Goal: Navigation & Orientation: Find specific page/section

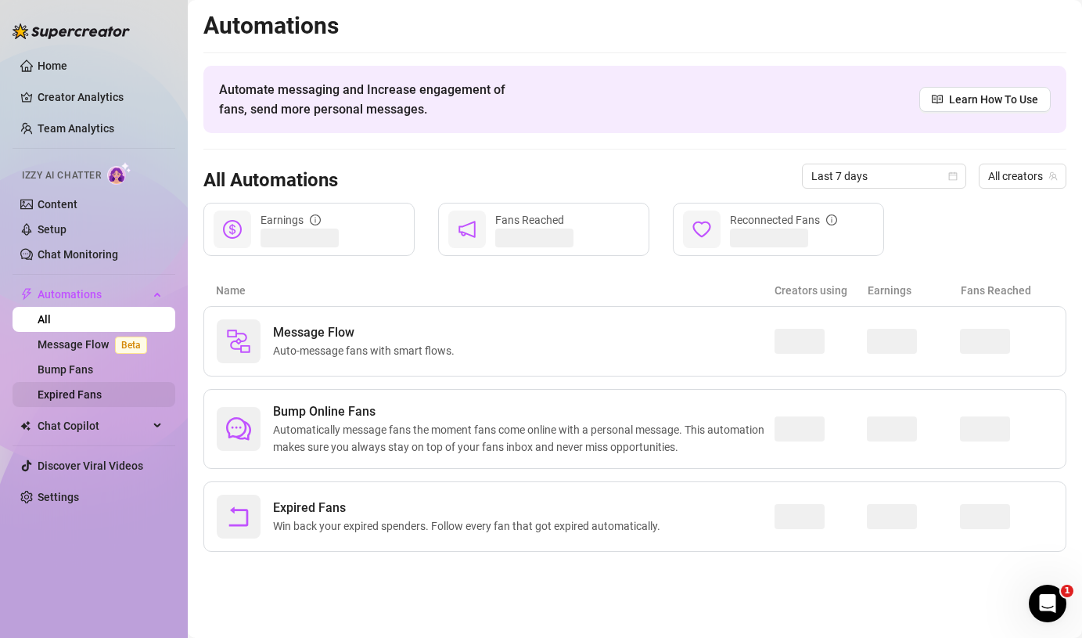
click at [78, 398] on link "Expired Fans" at bounding box center [70, 394] width 64 height 13
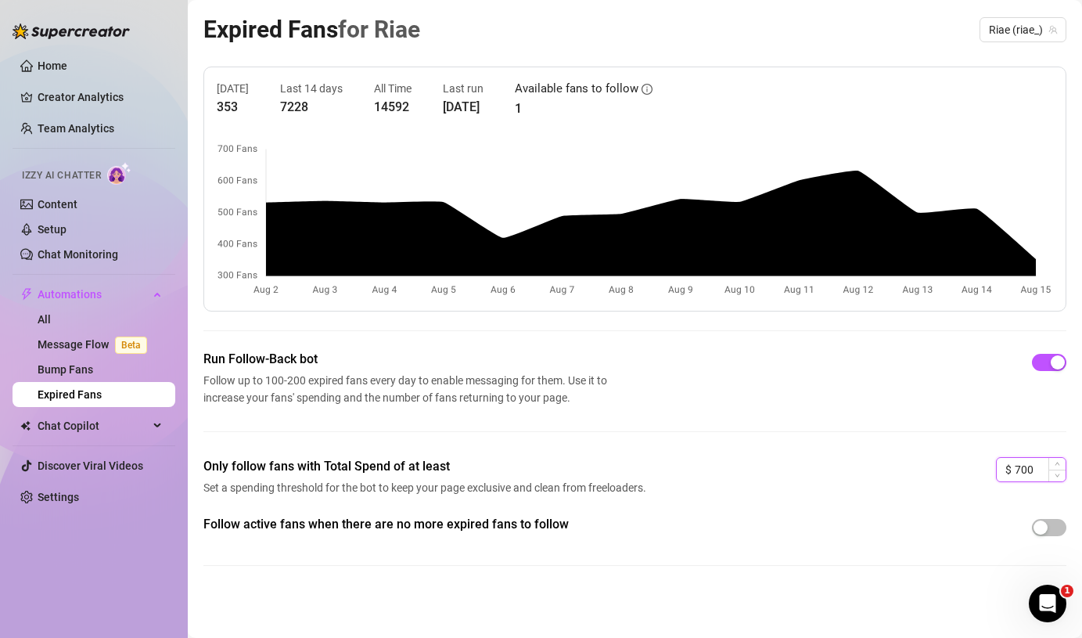
click at [1047, 466] on input "700" at bounding box center [1040, 469] width 51 height 23
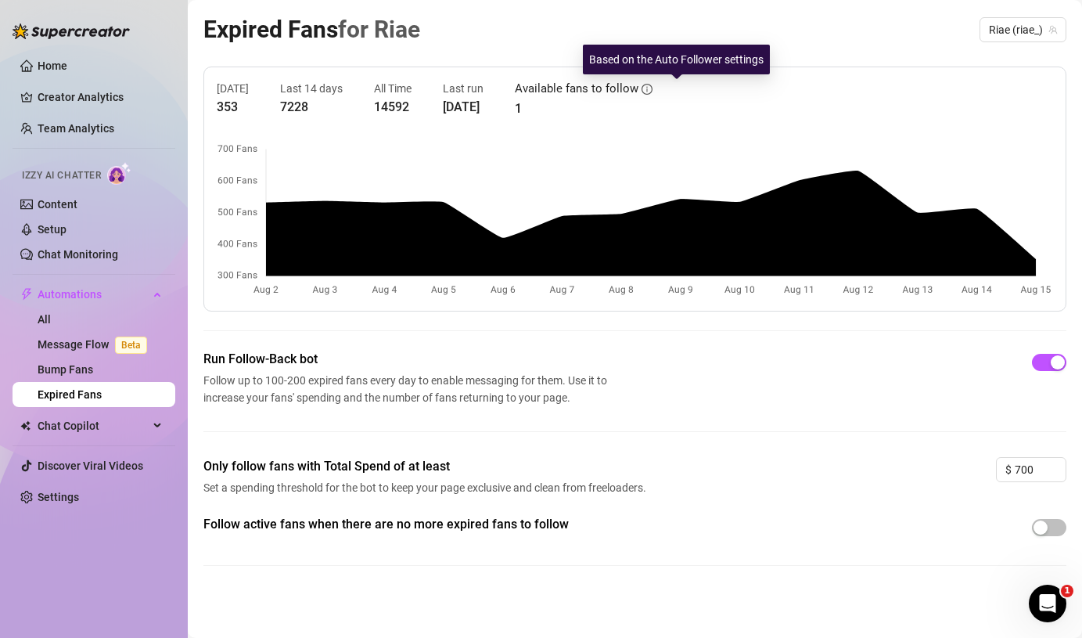
click at [653, 89] on icon "info-circle" at bounding box center [647, 89] width 11 height 11
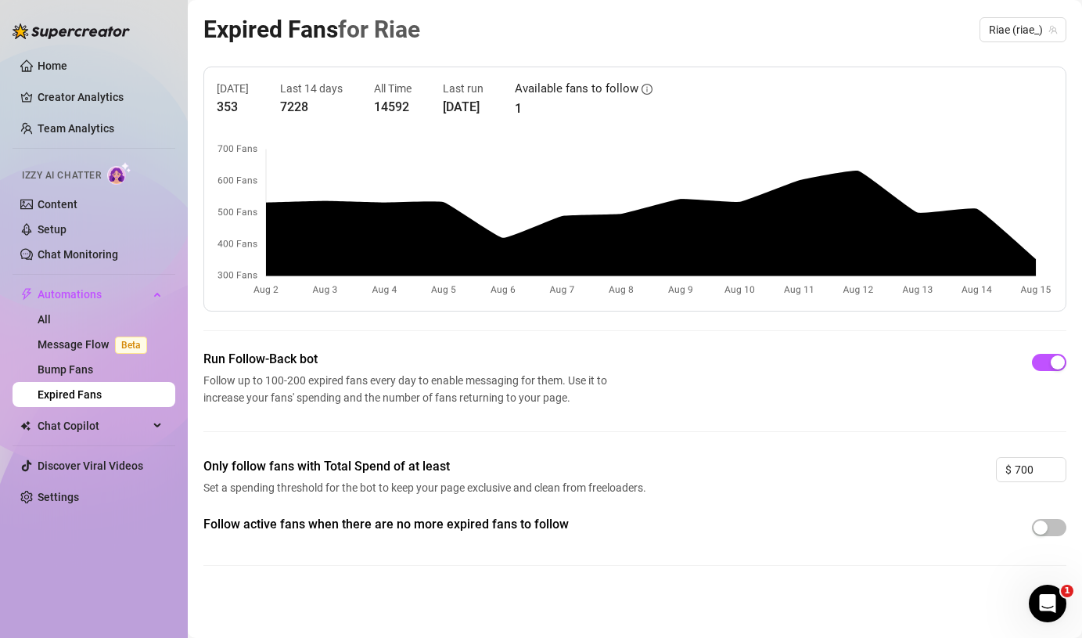
click at [1044, 483] on div "Only follow fans with Total Spend of at least Set a spending threshold for the …" at bounding box center [634, 486] width 863 height 58
click at [64, 420] on span "Chat Copilot" at bounding box center [93, 425] width 111 height 25
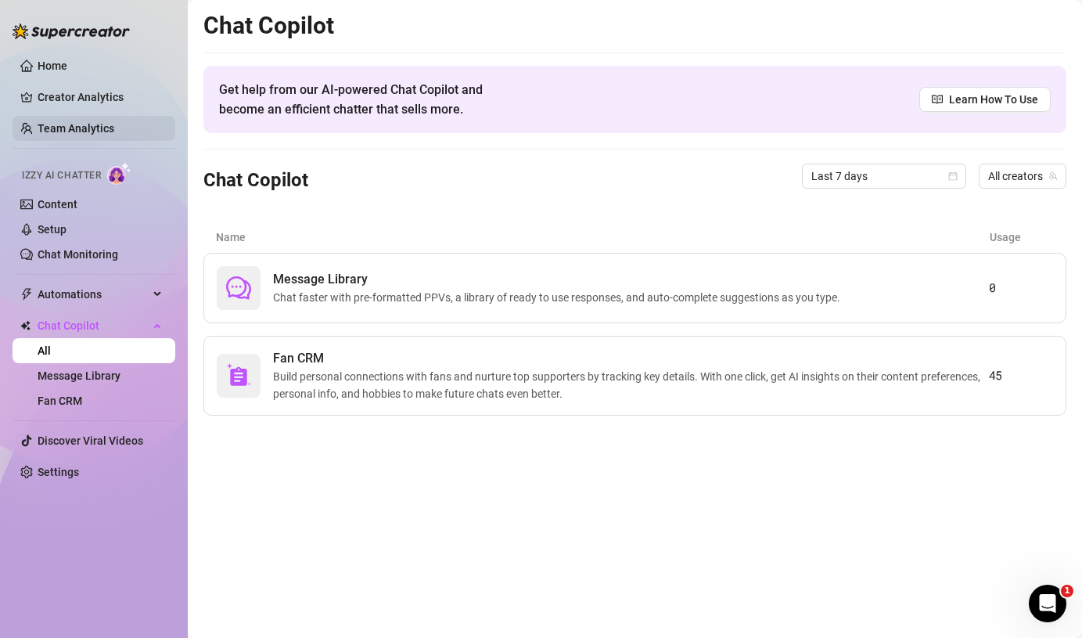
click at [87, 128] on link "Team Analytics" at bounding box center [76, 128] width 77 height 13
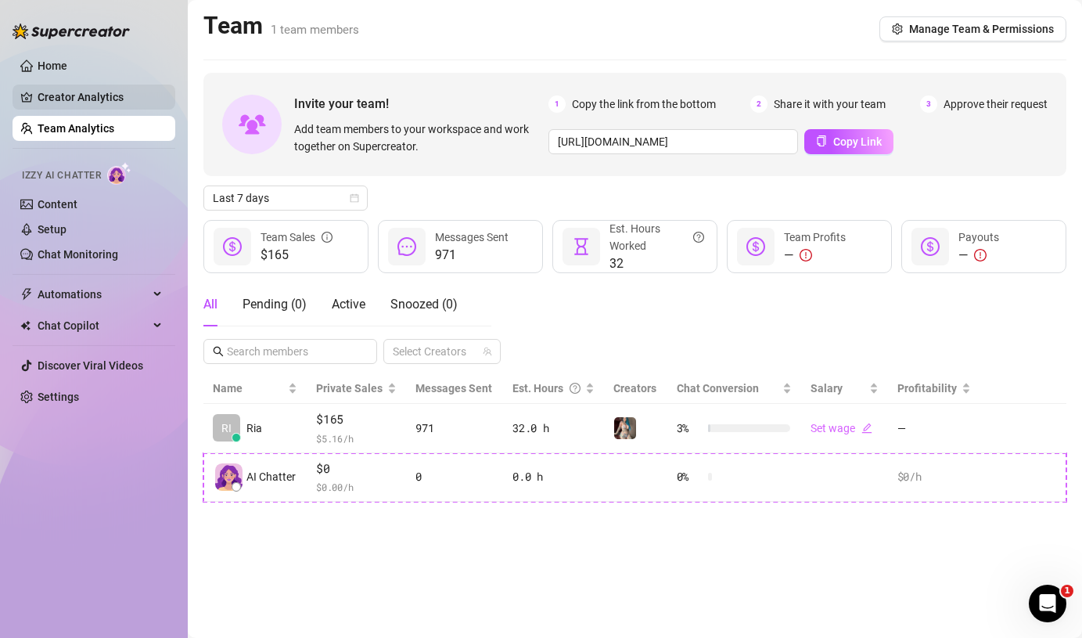
click at [92, 95] on link "Creator Analytics" at bounding box center [100, 97] width 125 height 25
